Goal: Task Accomplishment & Management: Use online tool/utility

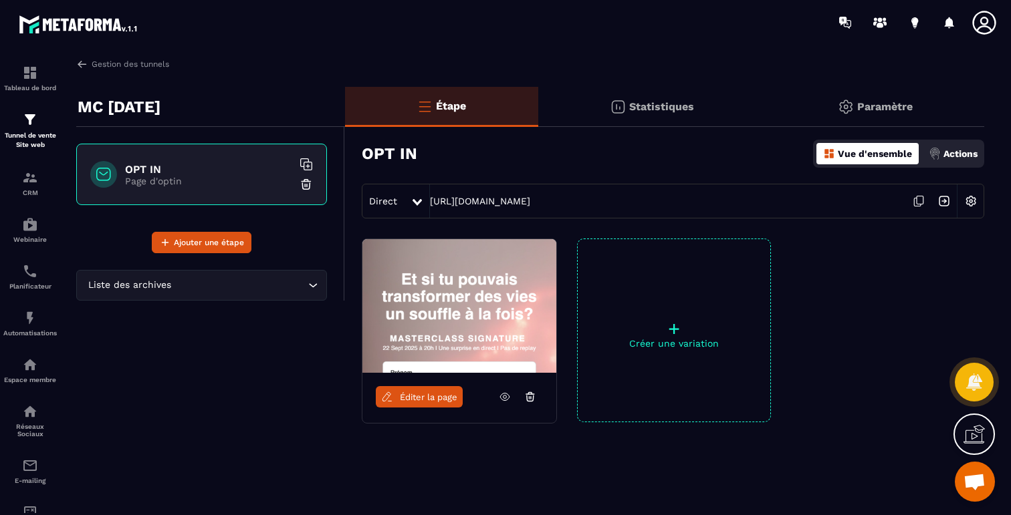
scroll to position [796, 0]
click at [237, 241] on span "Ajouter une étape" at bounding box center [209, 242] width 70 height 13
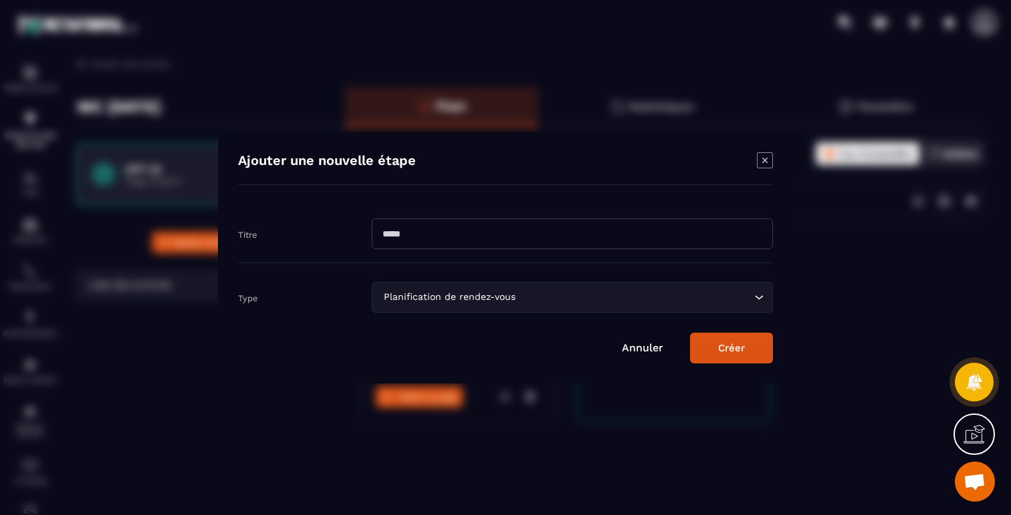
click at [442, 293] on div "Planification de rendez-vous" at bounding box center [565, 297] width 373 height 15
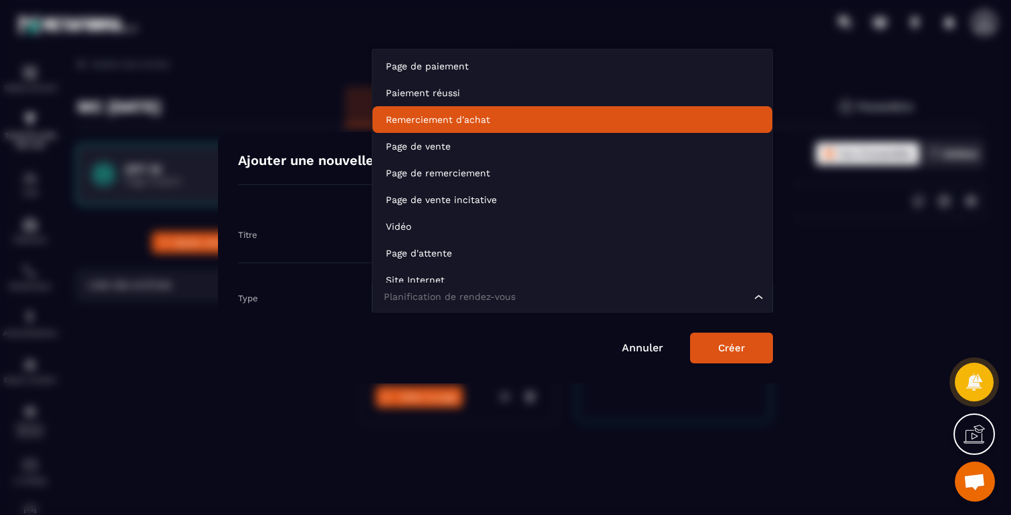
scroll to position [94, 0]
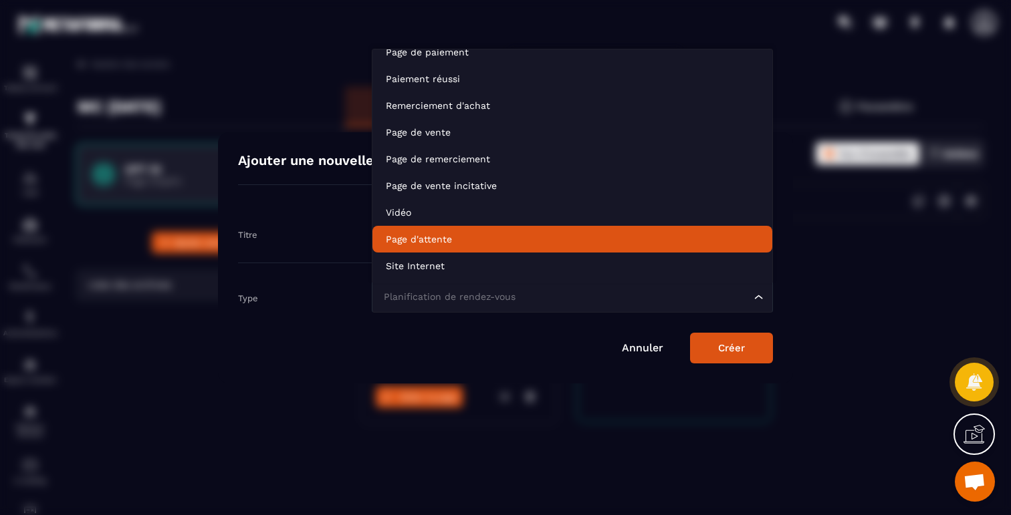
click at [442, 243] on p "Page d'attente" at bounding box center [572, 239] width 373 height 13
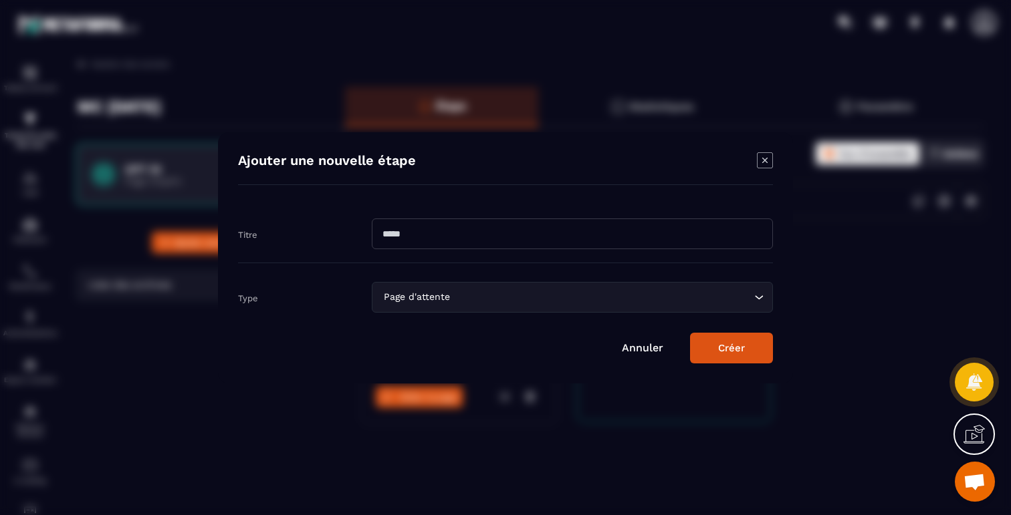
click at [444, 231] on input "Modal window" at bounding box center [572, 234] width 401 height 31
type input "**********"
click at [735, 353] on button "Créer" at bounding box center [731, 348] width 83 height 31
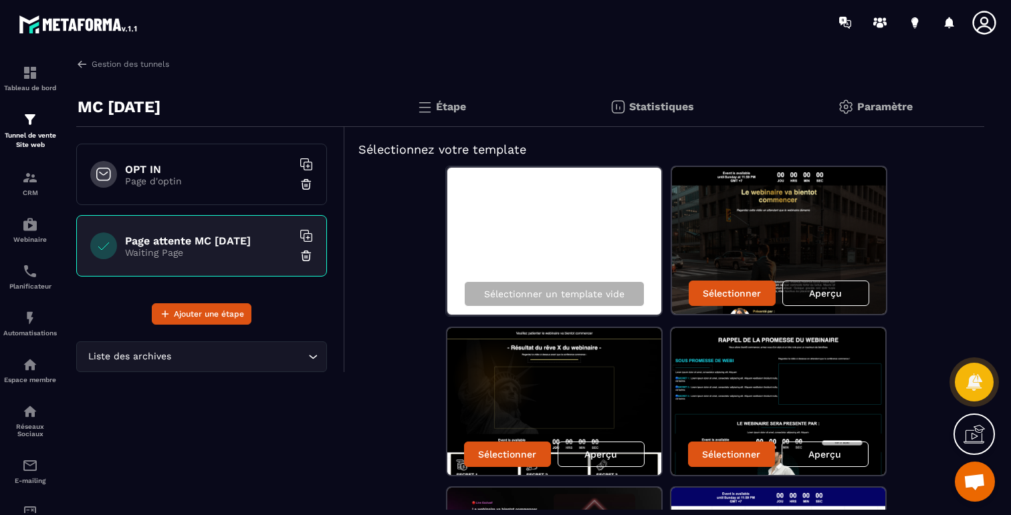
click at [830, 299] on div "Aperçu" at bounding box center [825, 293] width 87 height 25
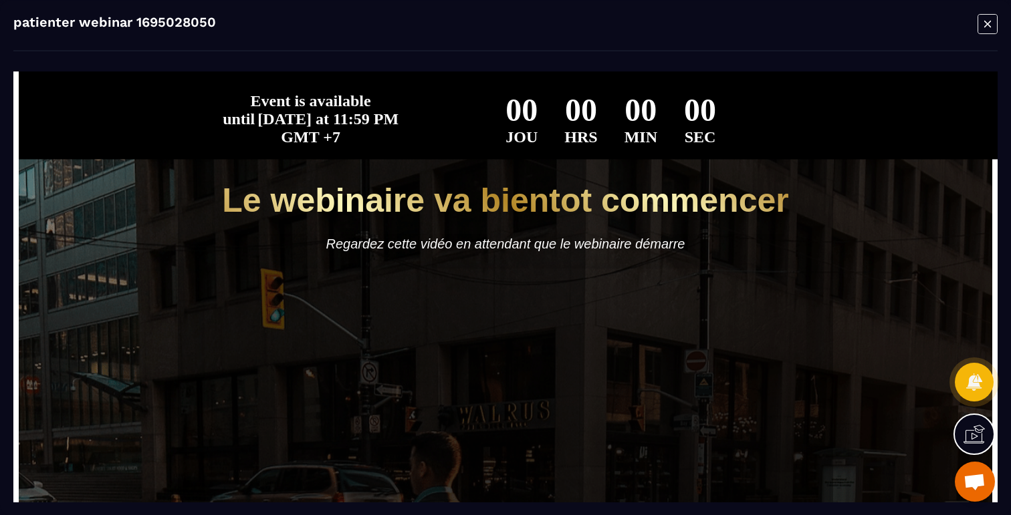
click at [982, 23] on icon "Modal window" at bounding box center [987, 23] width 20 height 21
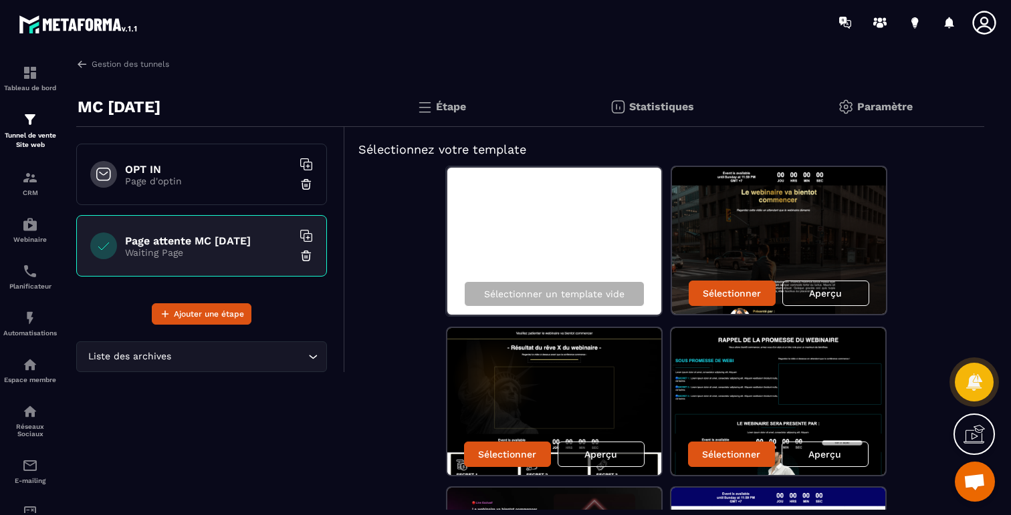
click at [586, 446] on div "Aperçu" at bounding box center [600, 454] width 87 height 25
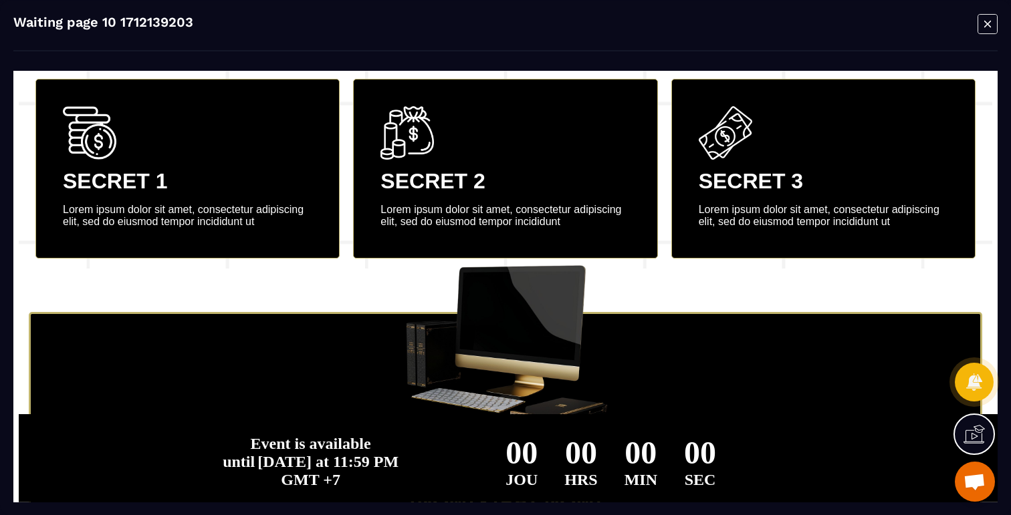
scroll to position [718, 0]
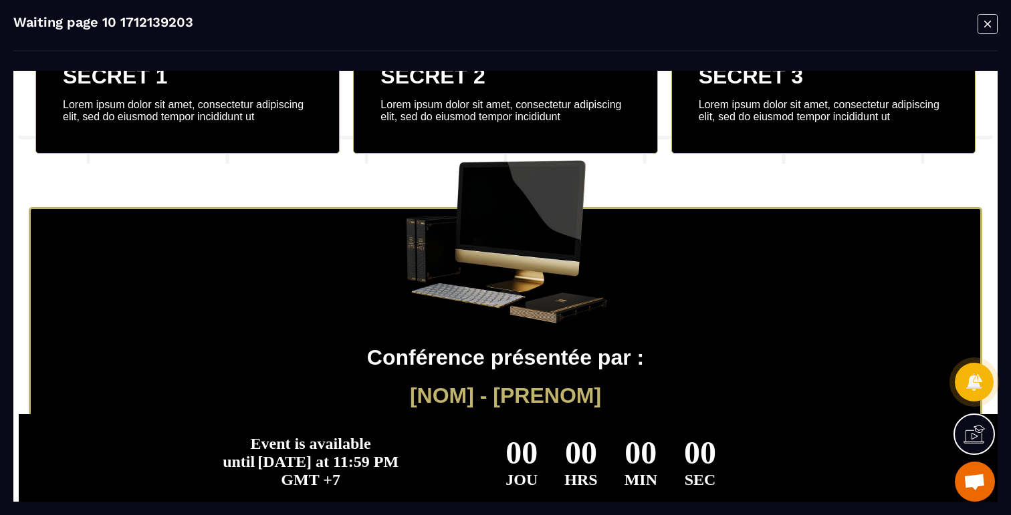
click at [983, 21] on icon "Modal window" at bounding box center [987, 23] width 20 height 21
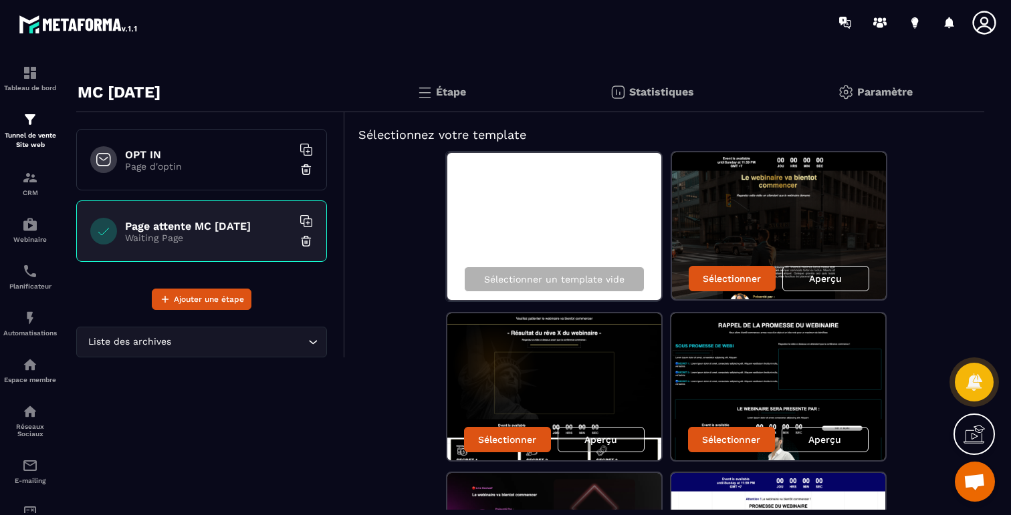
scroll to position [0, 0]
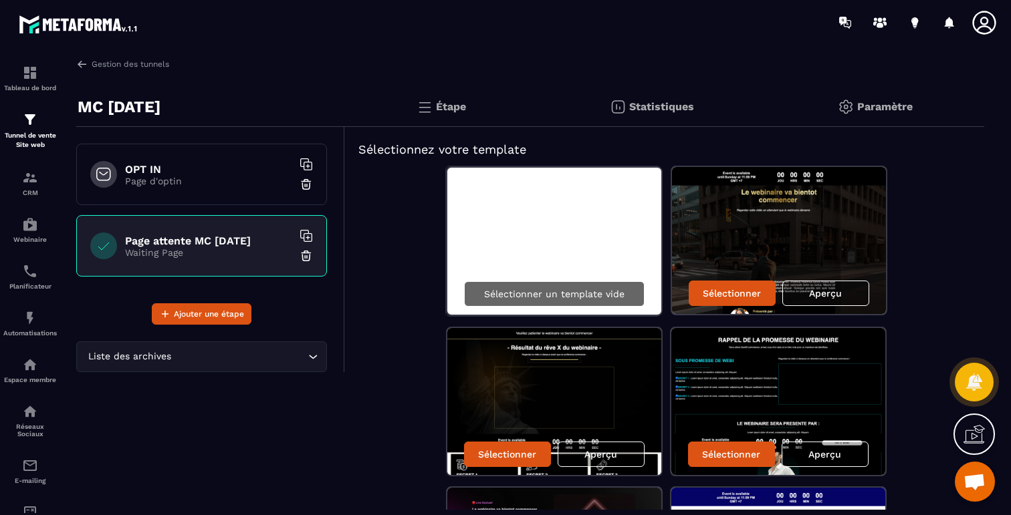
click at [595, 291] on p "Sélectionner un template vide" at bounding box center [554, 294] width 140 height 11
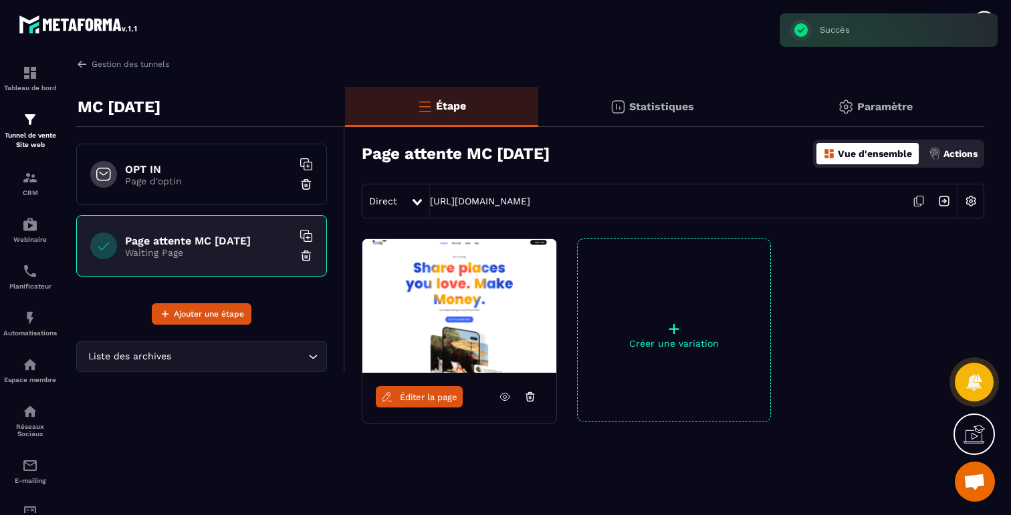
click at [409, 402] on span "Éditer la page" at bounding box center [428, 397] width 57 height 10
